Goal: Information Seeking & Learning: Learn about a topic

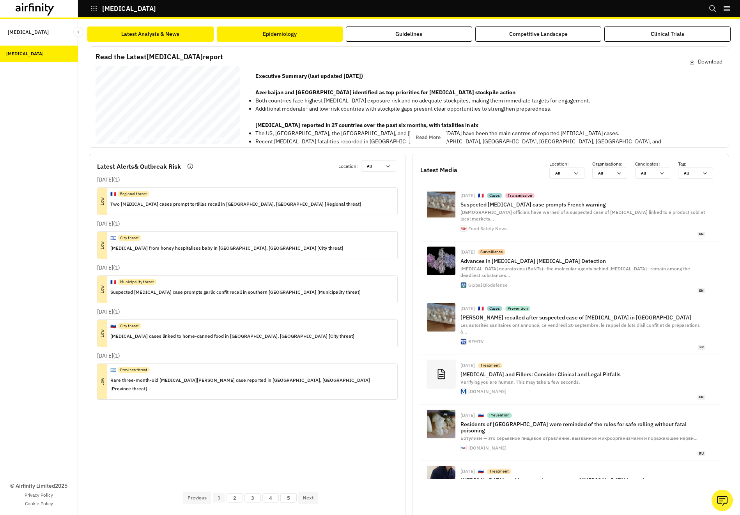
click at [297, 31] on button "Epidemiology" at bounding box center [280, 33] width 126 height 15
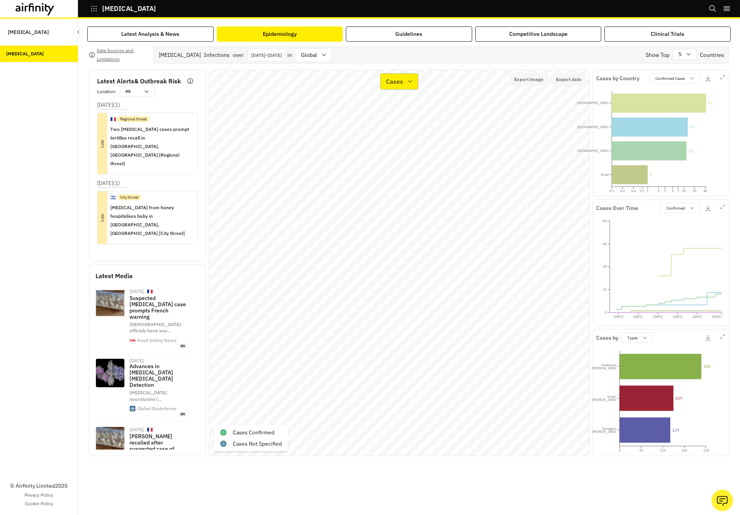
click at [402, 86] on div "Cases" at bounding box center [393, 81] width 26 height 11
click at [680, 75] on div "Confirmed Cases" at bounding box center [669, 78] width 39 height 7
click at [680, 120] on div "Not Specified" at bounding box center [687, 120] width 65 height 6
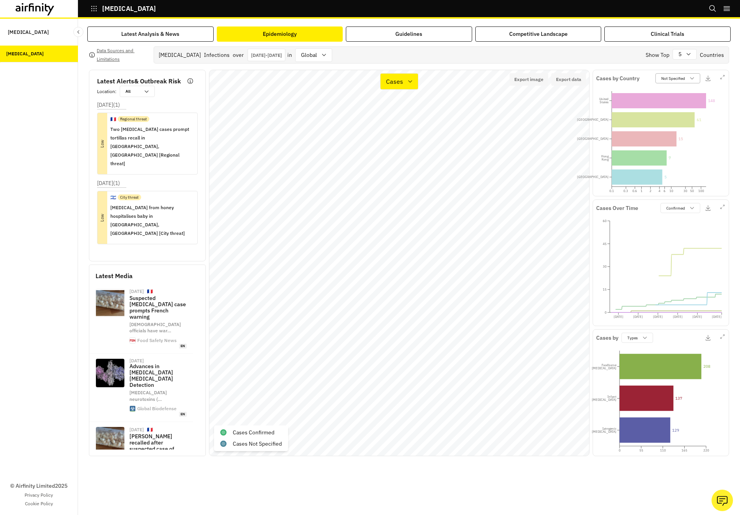
click at [677, 78] on p "Not Specified" at bounding box center [673, 79] width 24 height 6
click at [679, 95] on p "Confirmed Cases" at bounding box center [677, 96] width 30 height 6
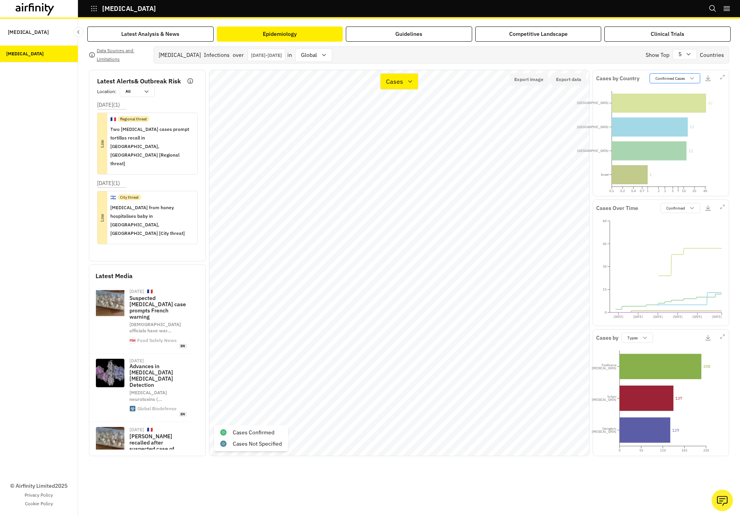
click at [666, 80] on p "Confirmed Cases" at bounding box center [670, 79] width 30 height 6
click at [683, 80] on p "Confirmed Cases" at bounding box center [670, 79] width 30 height 6
click at [679, 81] on div "Confirmed Cases" at bounding box center [669, 78] width 39 height 7
click at [676, 121] on p "Not Specified" at bounding box center [667, 120] width 25 height 6
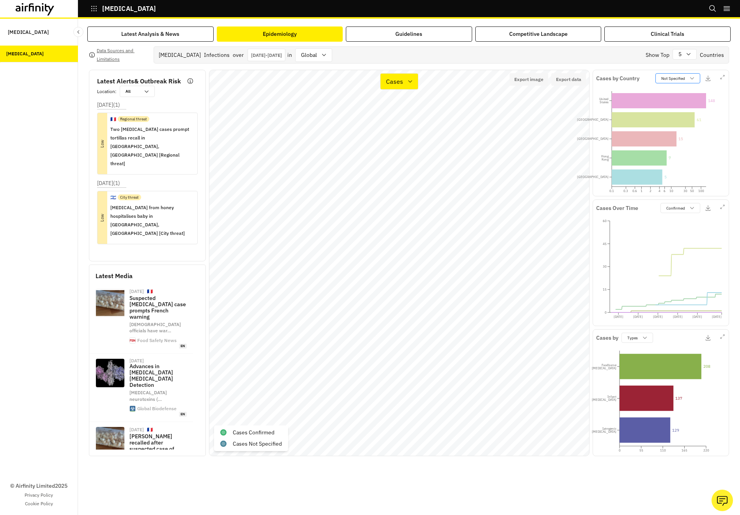
click at [665, 75] on div "Not Specified" at bounding box center [671, 78] width 33 height 7
click at [684, 143] on p "Suspected Cases" at bounding box center [677, 144] width 31 height 6
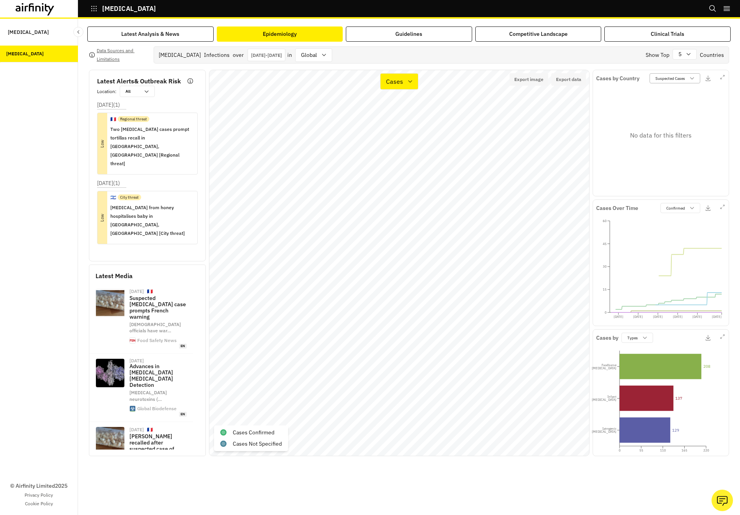
click at [680, 78] on p "Suspected Cases" at bounding box center [670, 79] width 30 height 6
click at [677, 152] on div "Suspected Per 100K" at bounding box center [687, 156] width 75 height 12
click at [298, 221] on div "Country : [GEOGRAPHIC_DATA] Location : [GEOGRAPHIC_DATA] Cases : 147 Dates : [D…" at bounding box center [352, 241] width 117 height 45
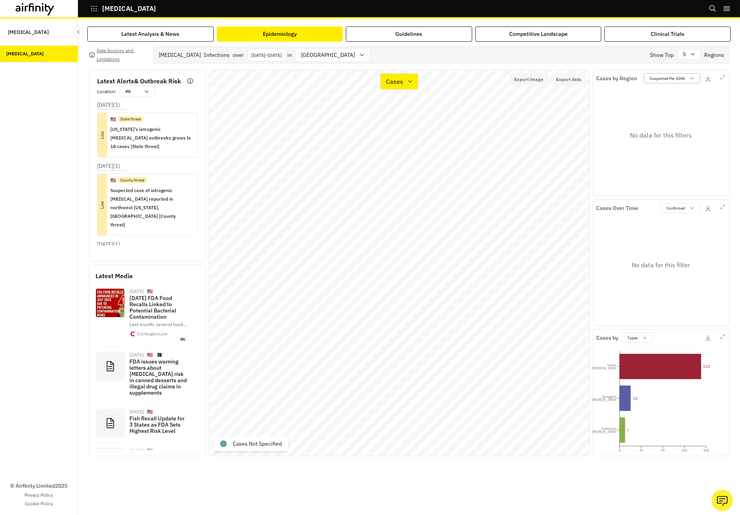
click at [671, 78] on p "Suspected Per 100K" at bounding box center [666, 79] width 35 height 6
click at [668, 94] on p "Confirmed Cases" at bounding box center [664, 96] width 30 height 6
click at [665, 79] on p "Confirmed Cases" at bounding box center [670, 79] width 30 height 6
click at [672, 121] on p "Not Specified" at bounding box center [667, 120] width 25 height 6
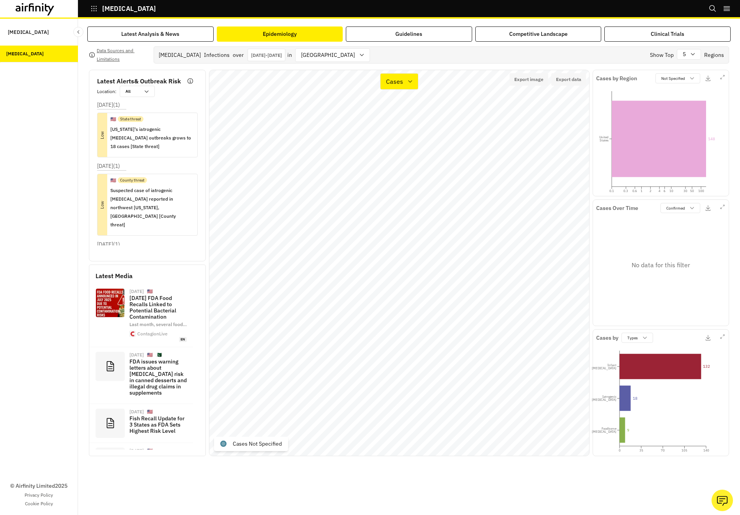
click at [280, 54] on p "[DATE] - [DATE]" at bounding box center [266, 55] width 31 height 6
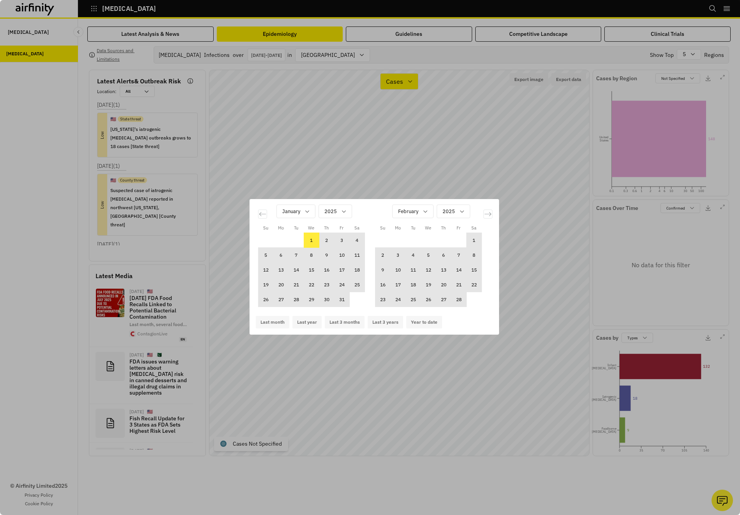
click at [389, 143] on div "Su Mo Tu We Th Fr Sa Su Mo Tu We Th Fr Sa [DATE] 1 2 3 4 5 6 7 8 9 10 11 12 13 …" at bounding box center [370, 257] width 740 height 515
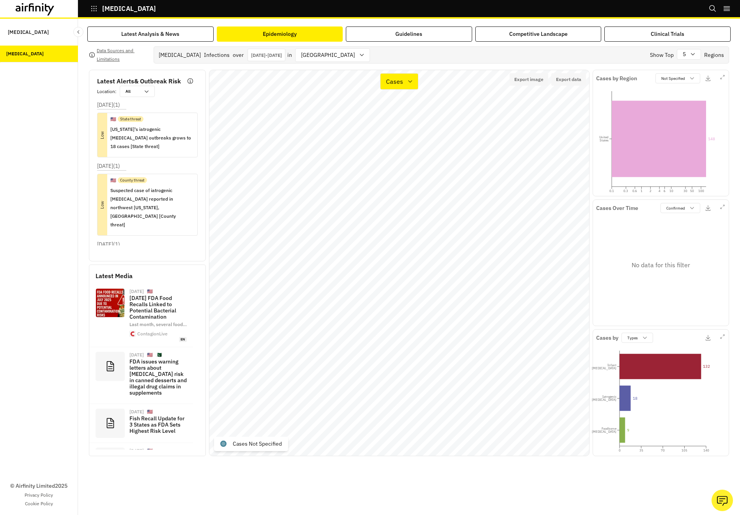
click at [279, 53] on p "[DATE] - [DATE]" at bounding box center [266, 55] width 31 height 6
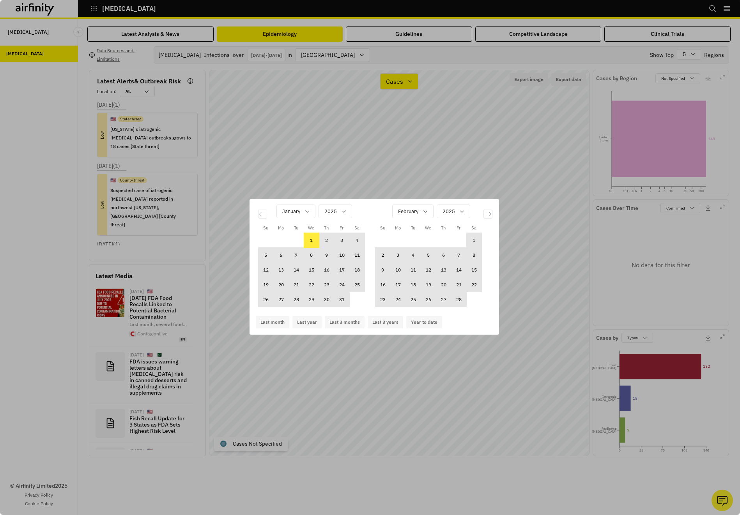
click at [279, 53] on div "Su Mo Tu We Th Fr Sa Su Mo Tu We Th Fr Sa [DATE] 1 2 3 4 5 6 7 8 9 10 11 12 13 …" at bounding box center [370, 257] width 740 height 515
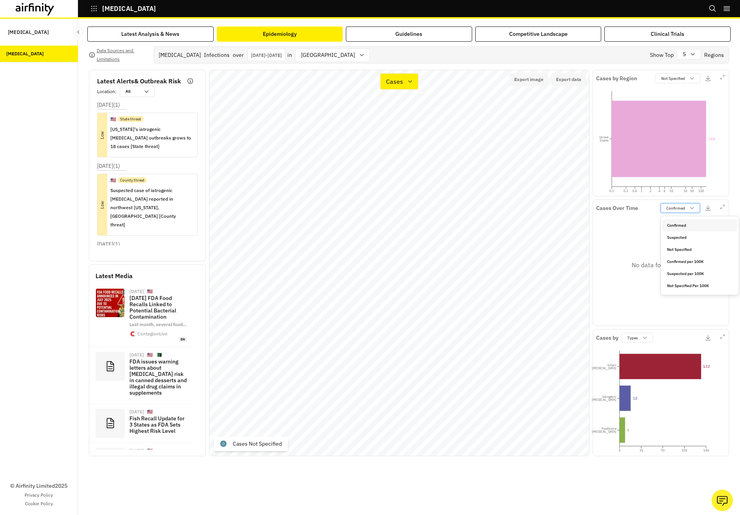
click at [683, 210] on p "Confirmed" at bounding box center [675, 208] width 19 height 6
click at [683, 251] on p "Not Specified" at bounding box center [679, 250] width 25 height 6
